Goal: Transaction & Acquisition: Book appointment/travel/reservation

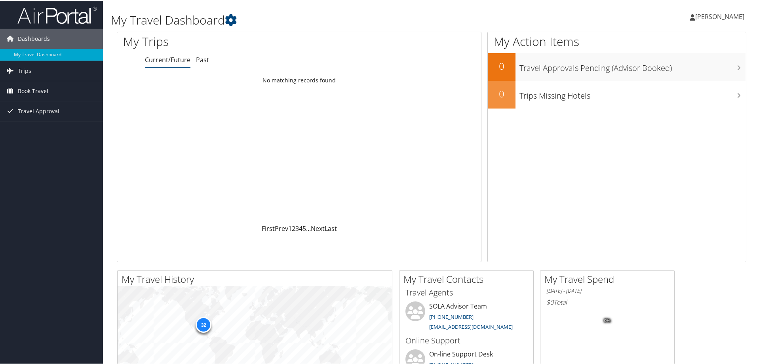
click at [42, 91] on span "Book Travel" at bounding box center [33, 90] width 30 height 20
click at [47, 119] on link "Book/Manage Online Trips" at bounding box center [51, 118] width 103 height 12
click at [41, 90] on span "Book Travel" at bounding box center [33, 90] width 30 height 20
